Goal: Task Accomplishment & Management: Manage account settings

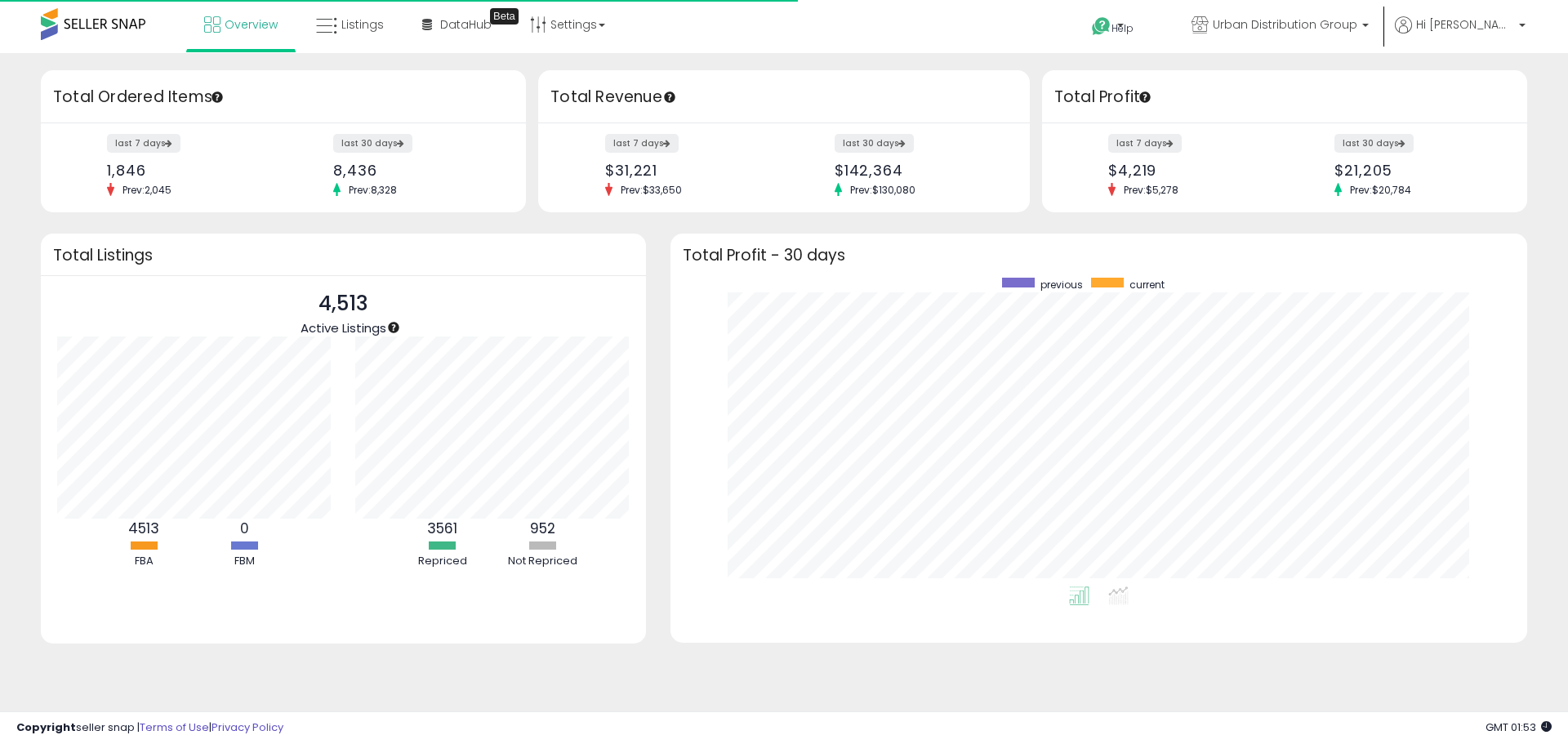
scroll to position [309, 824]
drag, startPoint x: 322, startPoint y: 19, endPoint x: 407, endPoint y: 6, distance: 86.0
click at [322, 19] on icon at bounding box center [327, 26] width 21 height 21
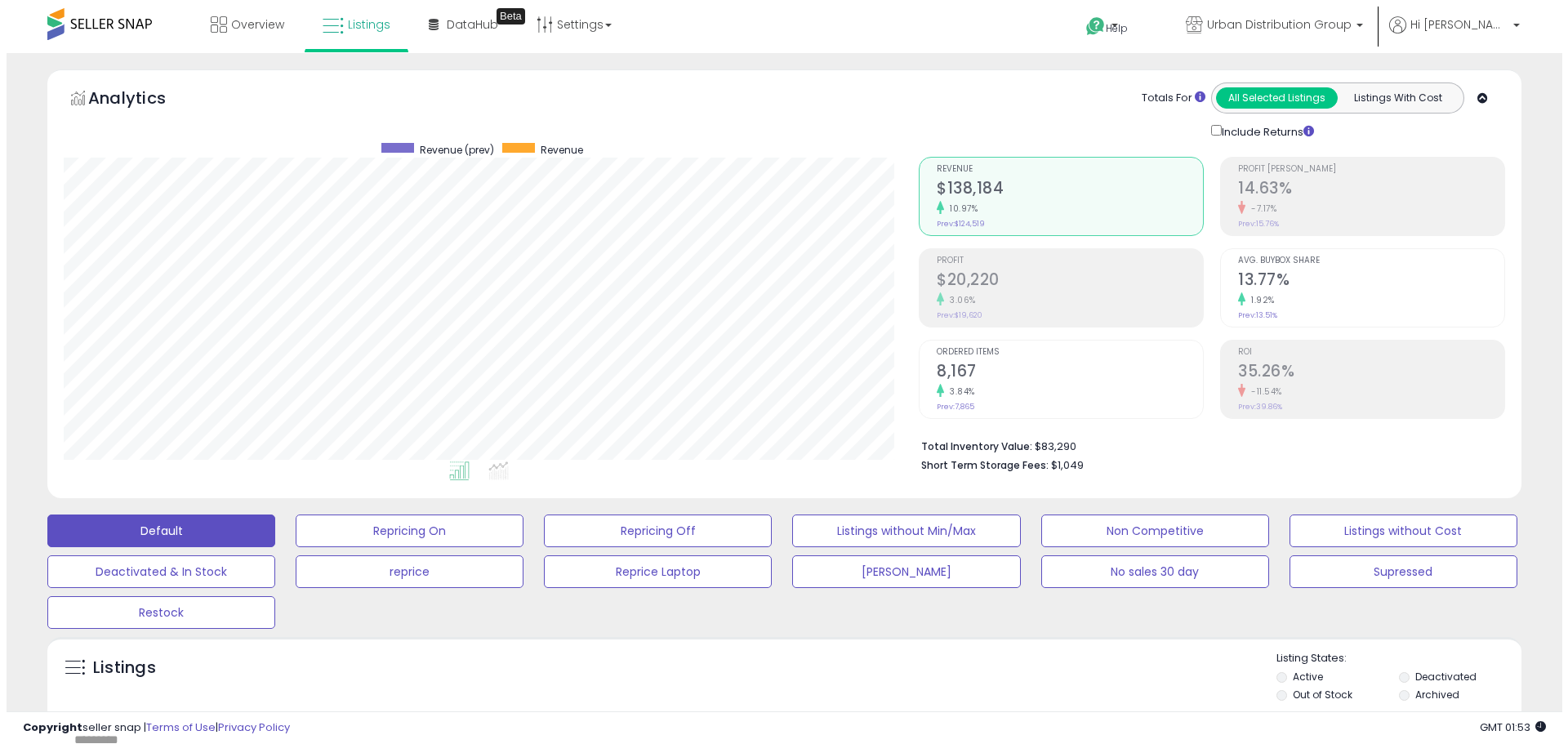
scroll to position [335, 855]
click at [1451, 420] on div "Total Inventory Value: $83,290 Short Term Storage Fees: $1,049" at bounding box center [1205, 450] width 586 height 63
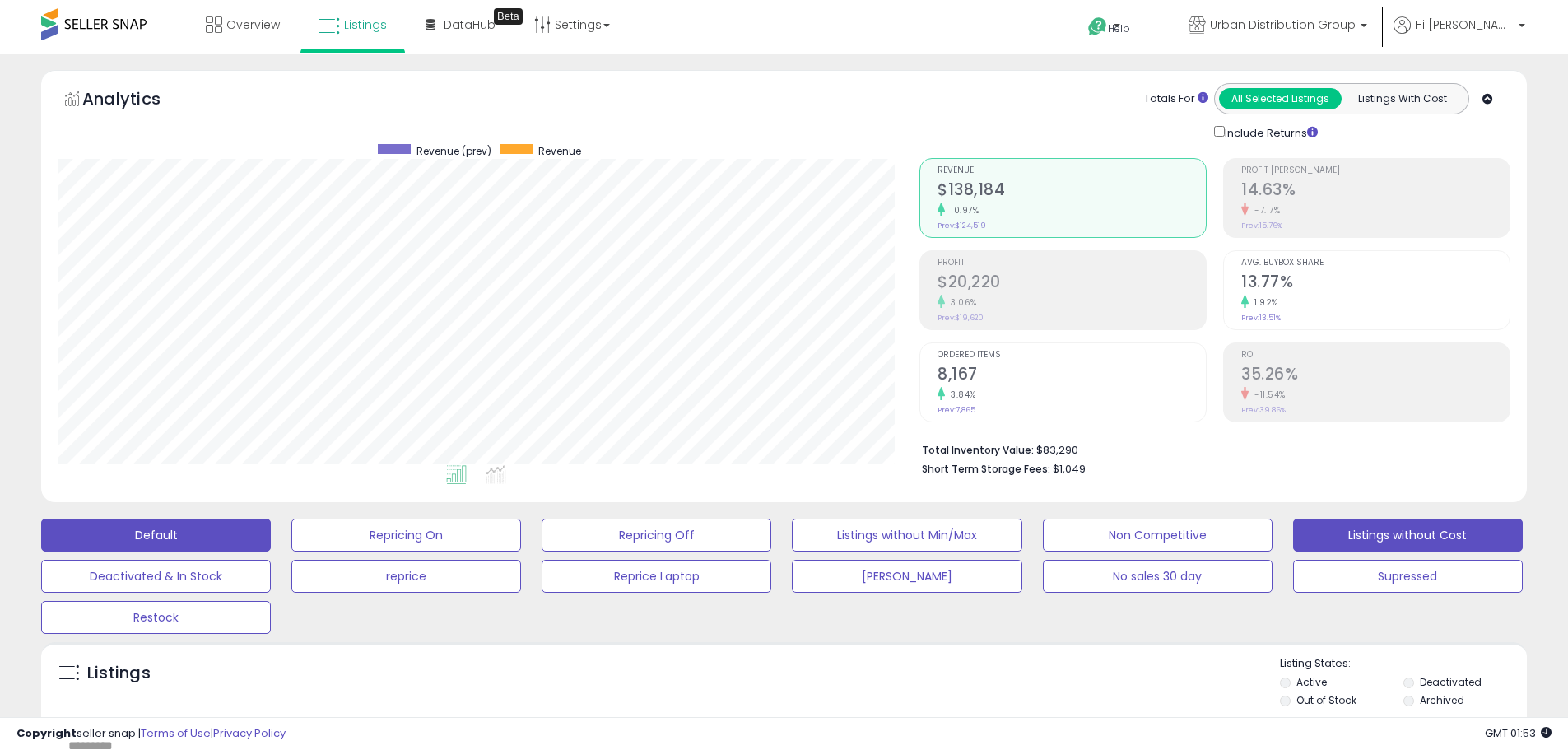
click at [1419, 523] on button "Listings without Cost" at bounding box center [1408, 535] width 229 height 32
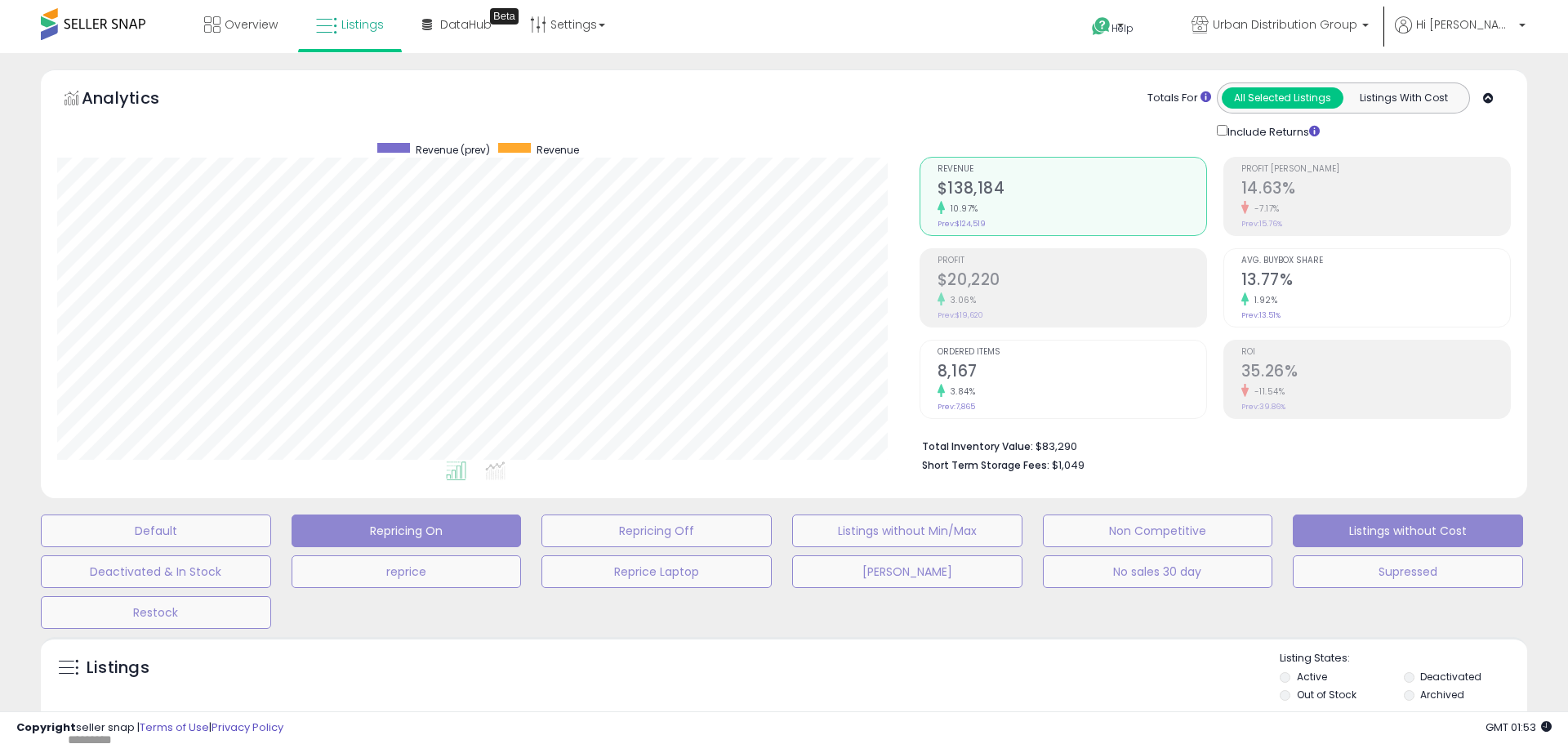
scroll to position [816429, 815609]
select select "**"
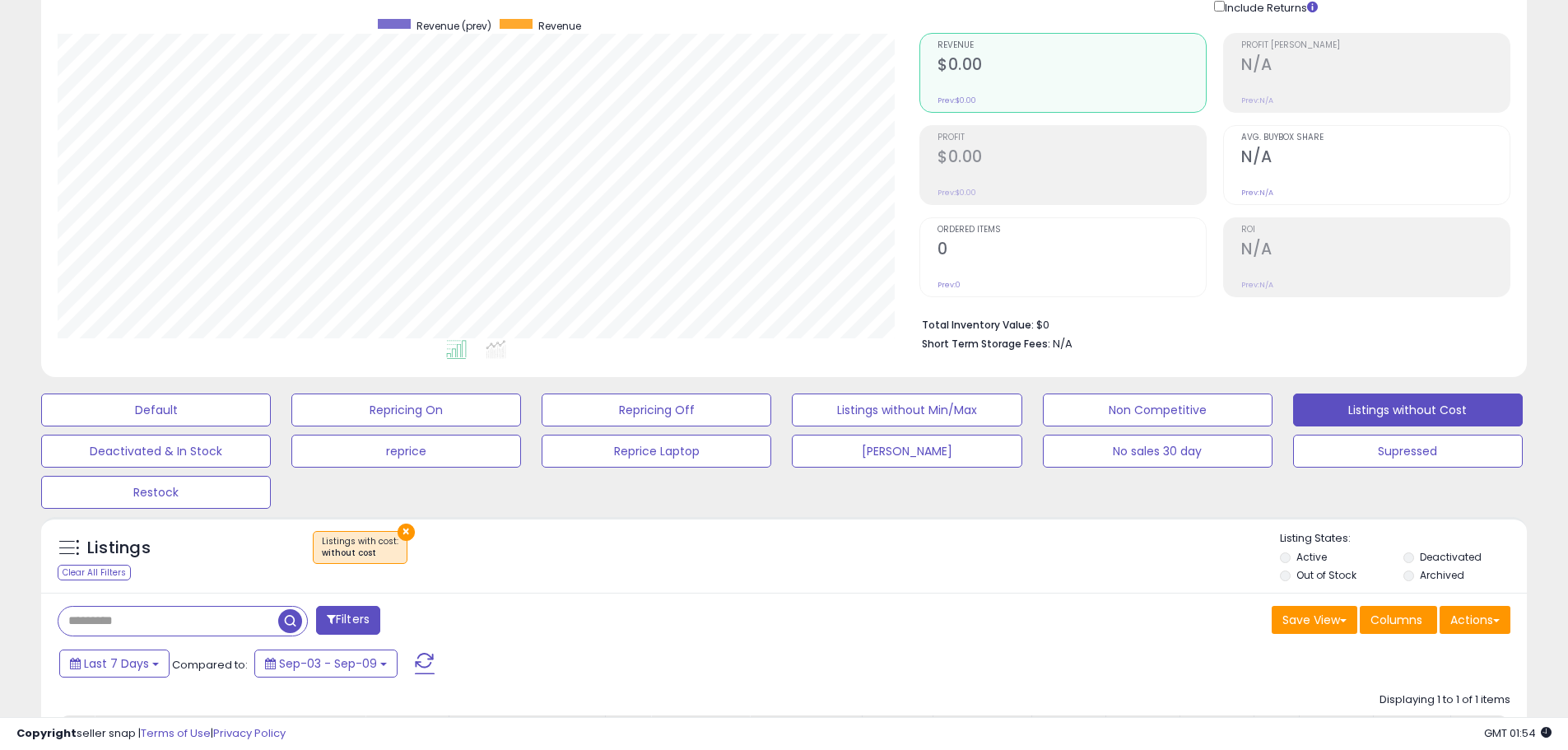
scroll to position [396, 0]
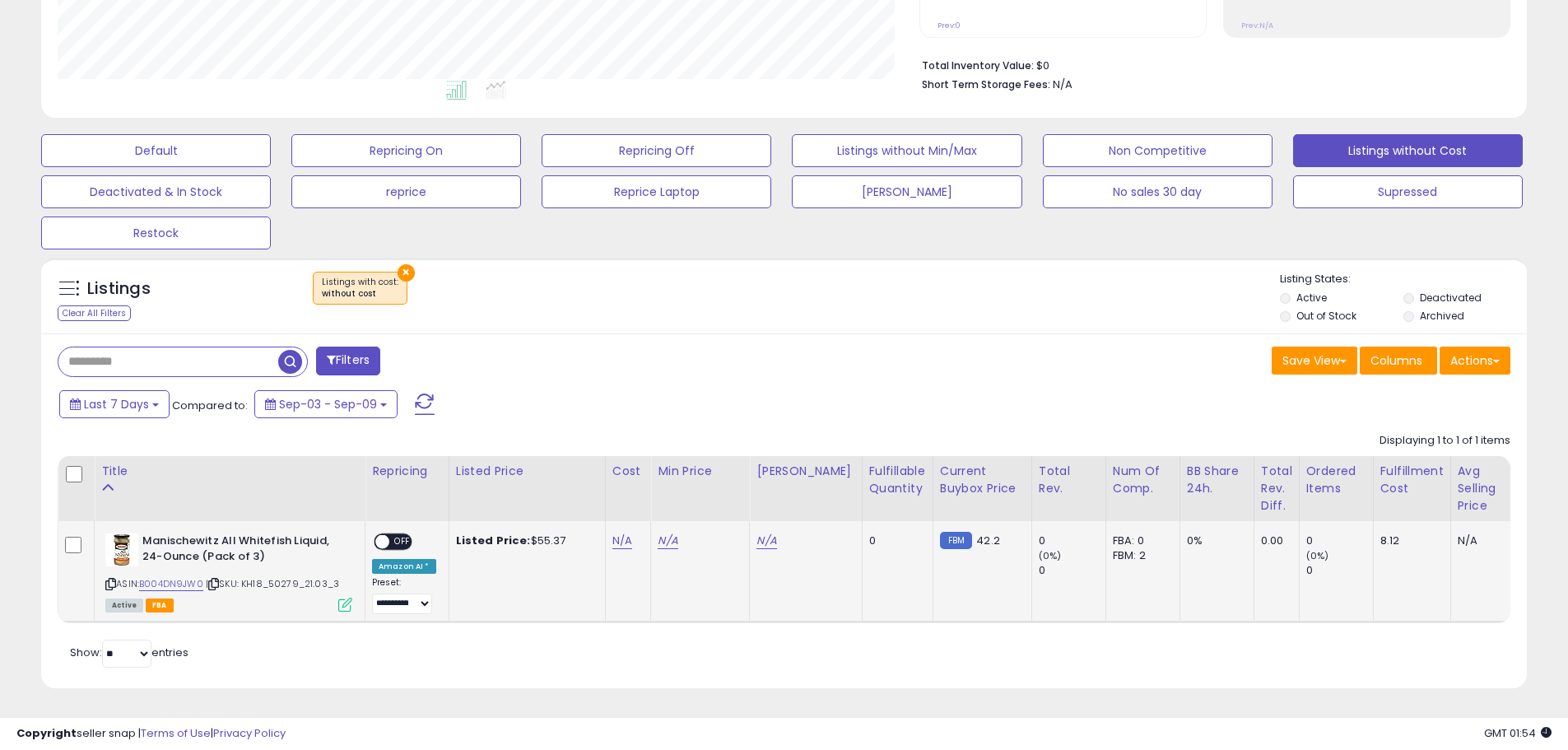
click at [589, 526] on td "Listed Price: $55.37" at bounding box center [527, 571] width 157 height 100
click at [619, 533] on link "N/A" at bounding box center [622, 541] width 20 height 16
type input "*****"
click button "submit" at bounding box center [665, 499] width 28 height 25
click at [96, 533] on td "Manischewitz All Whitefish Liquid, 24-Ounce (Pack of 3) ASIN: B004DN9JW0 | SKU:…" at bounding box center [230, 571] width 271 height 100
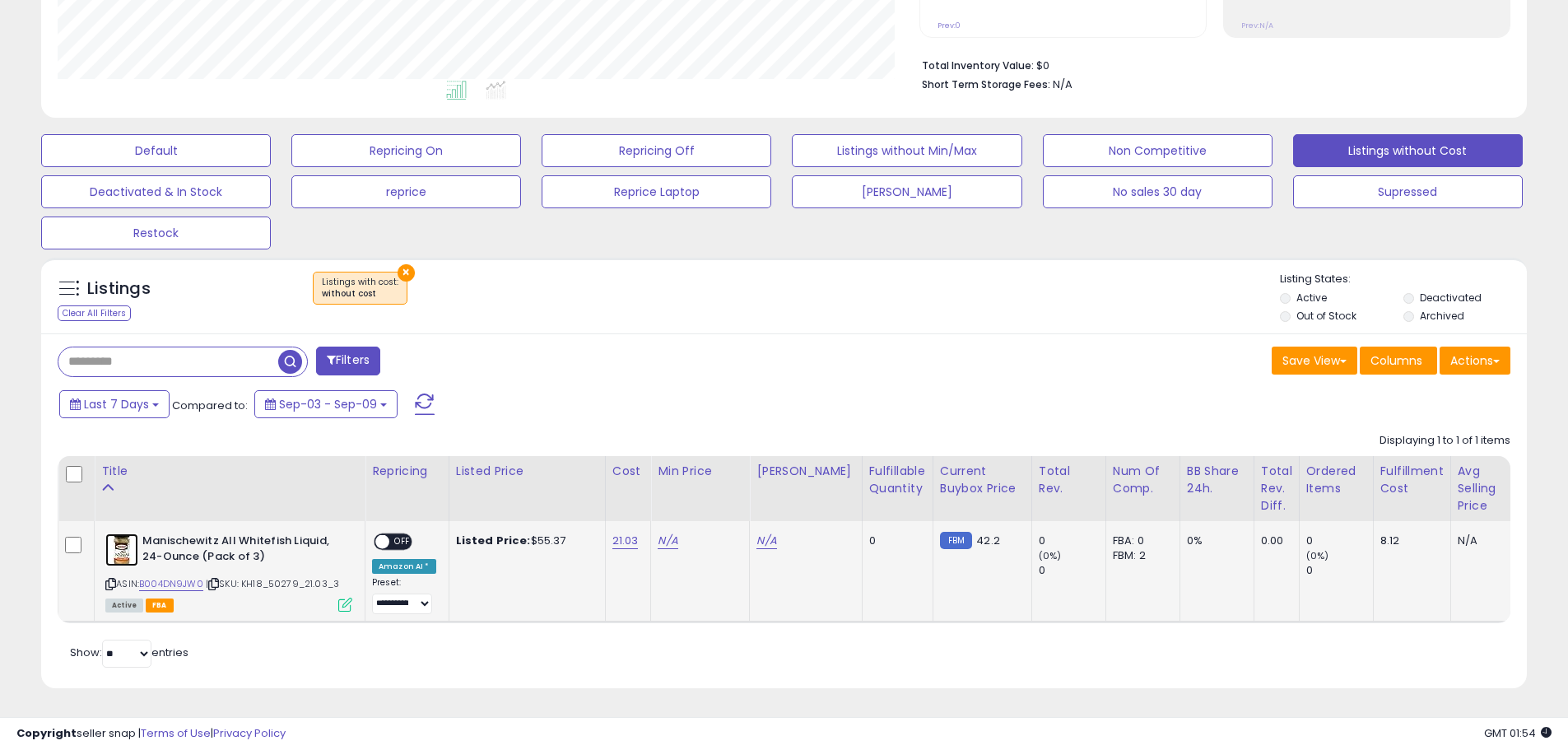
click at [119, 533] on img at bounding box center [121, 549] width 32 height 32
click at [669, 533] on link "N/A" at bounding box center [667, 541] width 20 height 16
type input "****"
click button "submit" at bounding box center [710, 482] width 28 height 25
click at [407, 535] on span "OFF" at bounding box center [403, 542] width 27 height 14
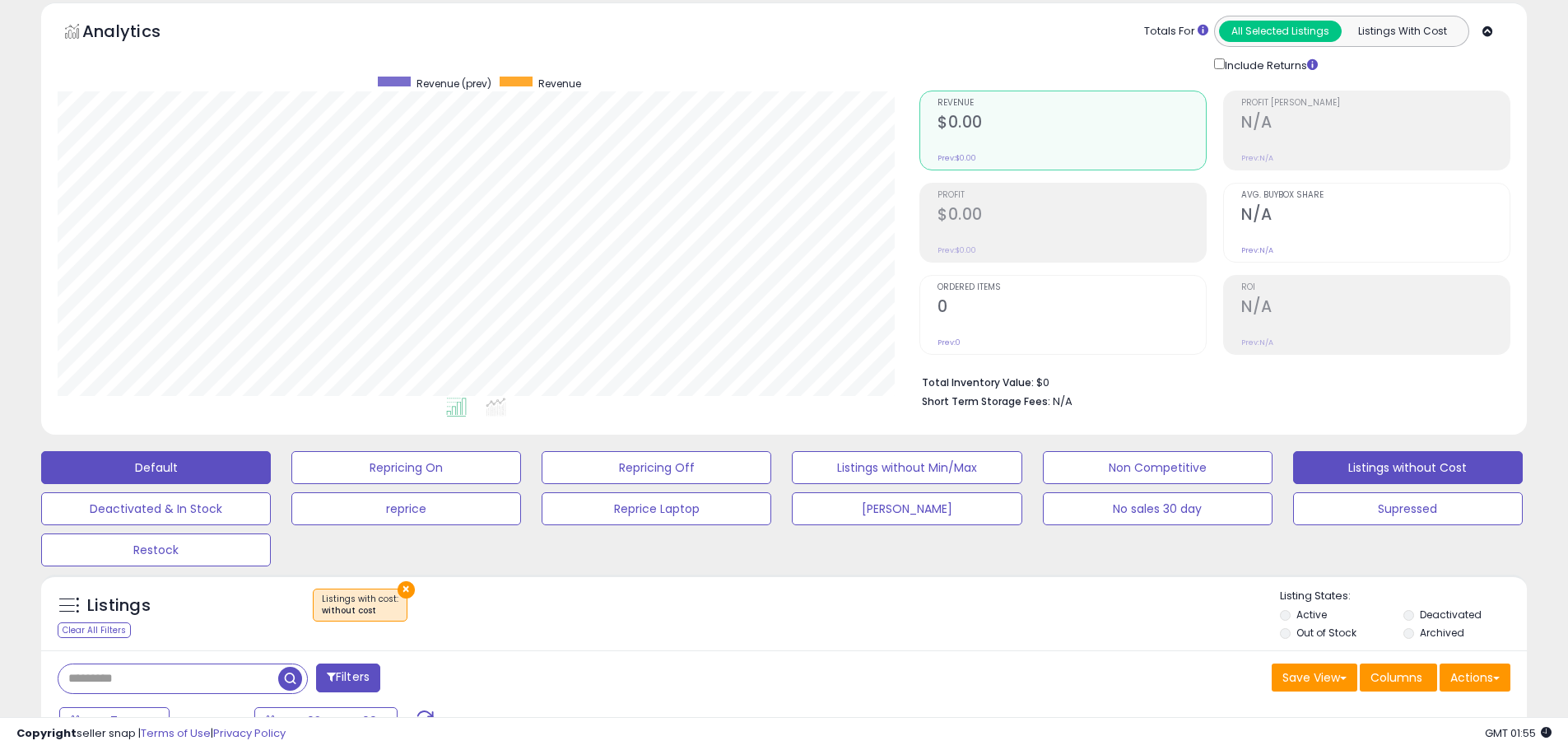
scroll to position [0, 0]
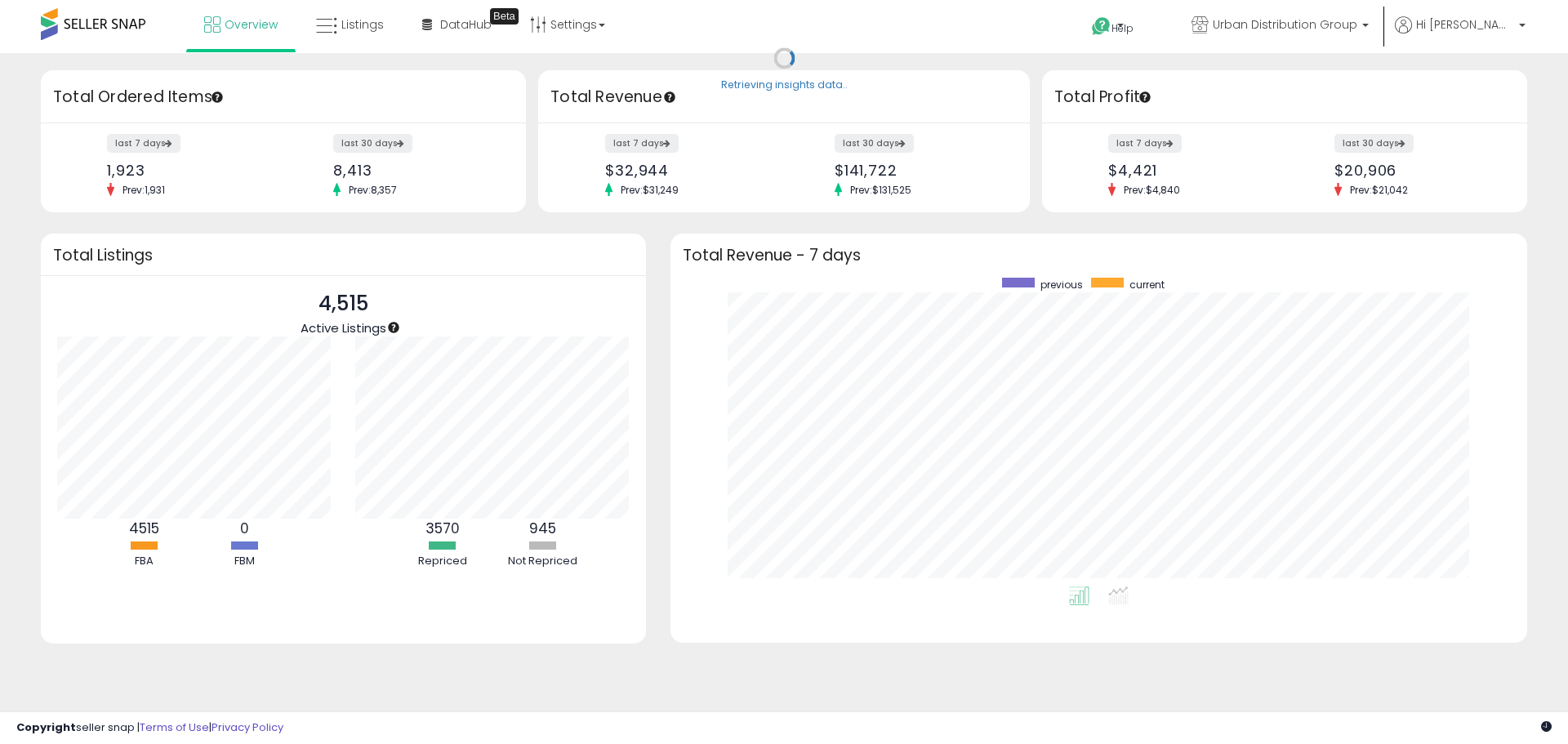
scroll to position [309, 824]
click at [358, 22] on span "Listings" at bounding box center [362, 24] width 43 height 16
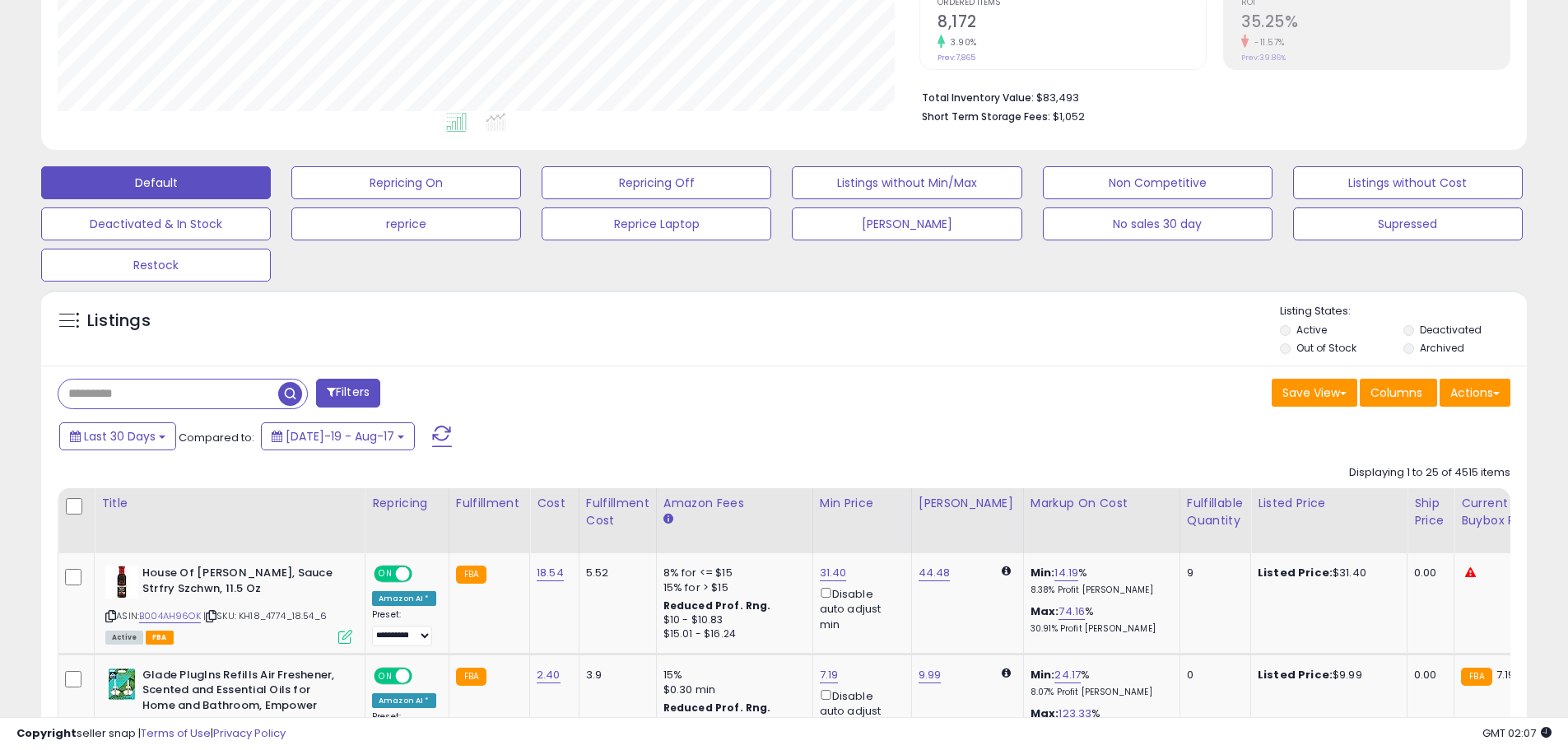
scroll to position [412, 0]
